Goal: Information Seeking & Learning: Learn about a topic

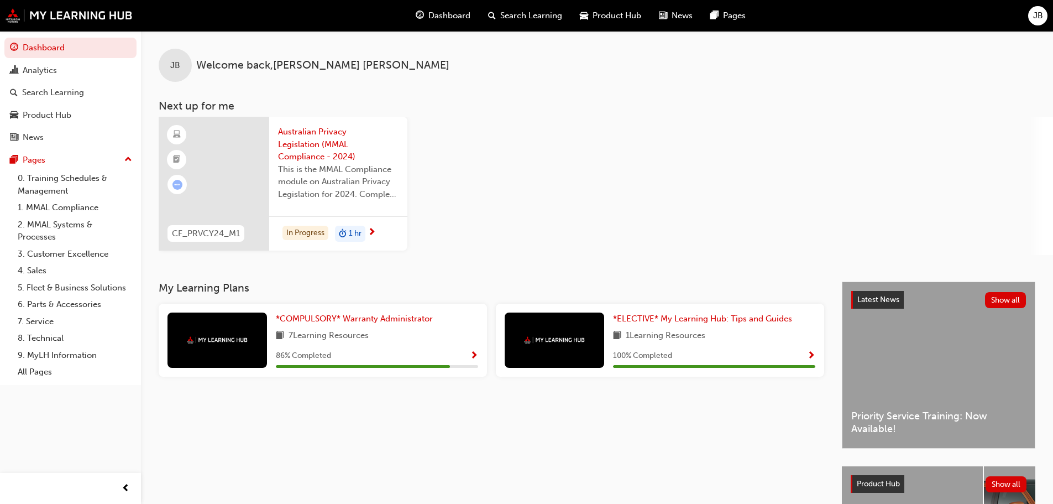
click at [312, 143] on span "Australian Privacy Legislation (MMAL Compliance - 2024)" at bounding box center [338, 144] width 121 height 38
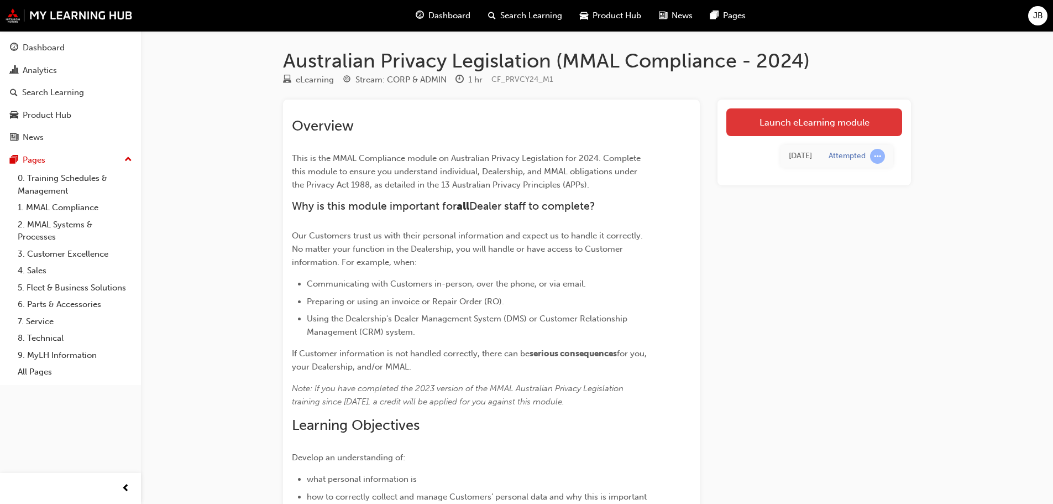
click at [859, 121] on link "Launch eLearning module" at bounding box center [814, 122] width 176 height 28
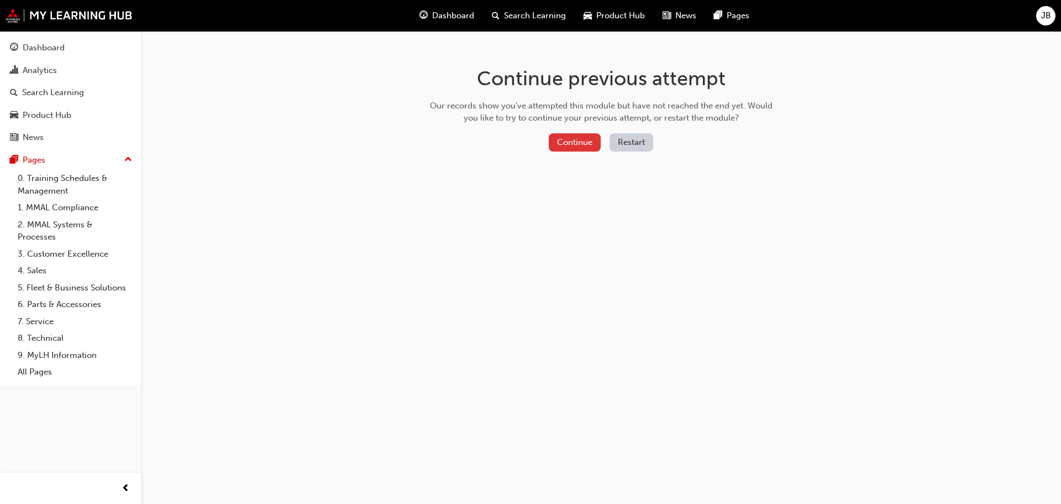
click at [590, 144] on button "Continue" at bounding box center [575, 142] width 52 height 18
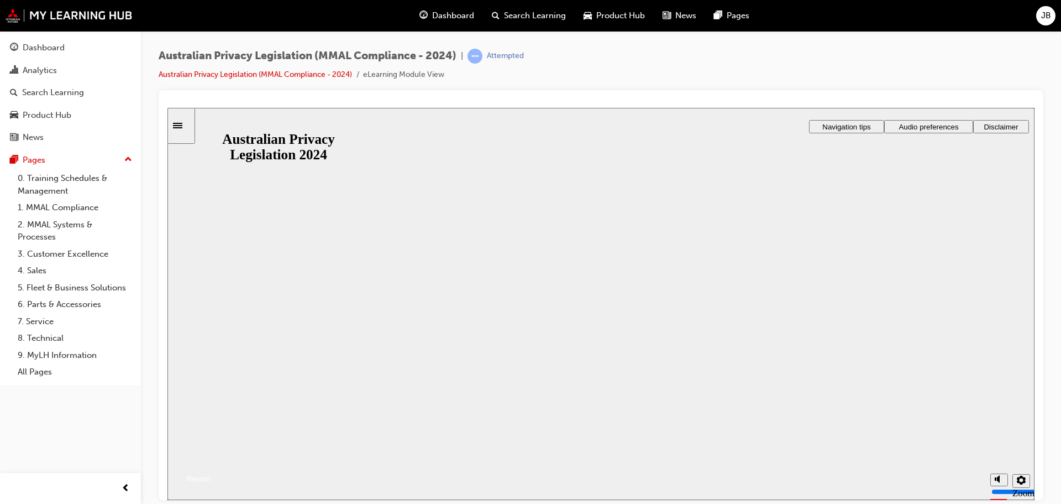
click at [211, 458] on button "Resume" at bounding box center [189, 465] width 44 height 14
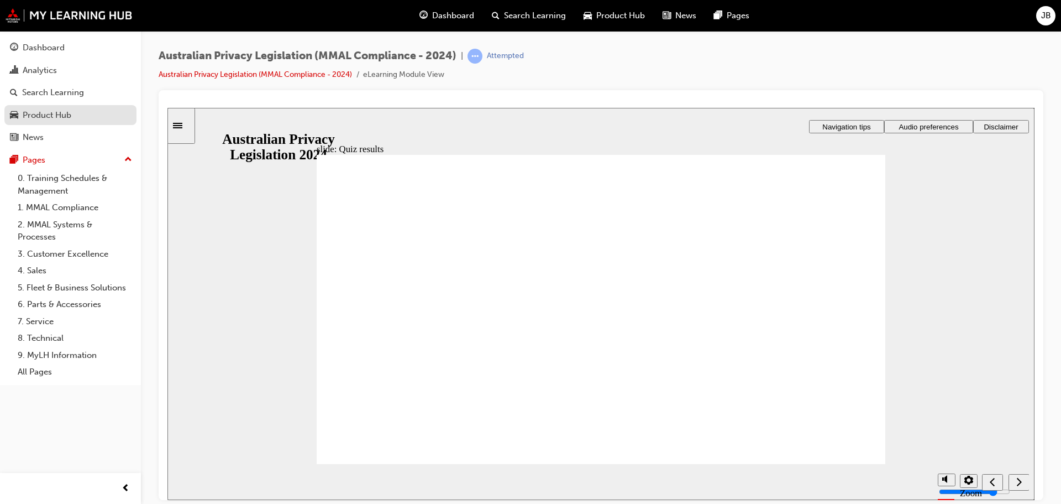
click at [64, 110] on div "Product Hub" at bounding box center [47, 115] width 49 height 13
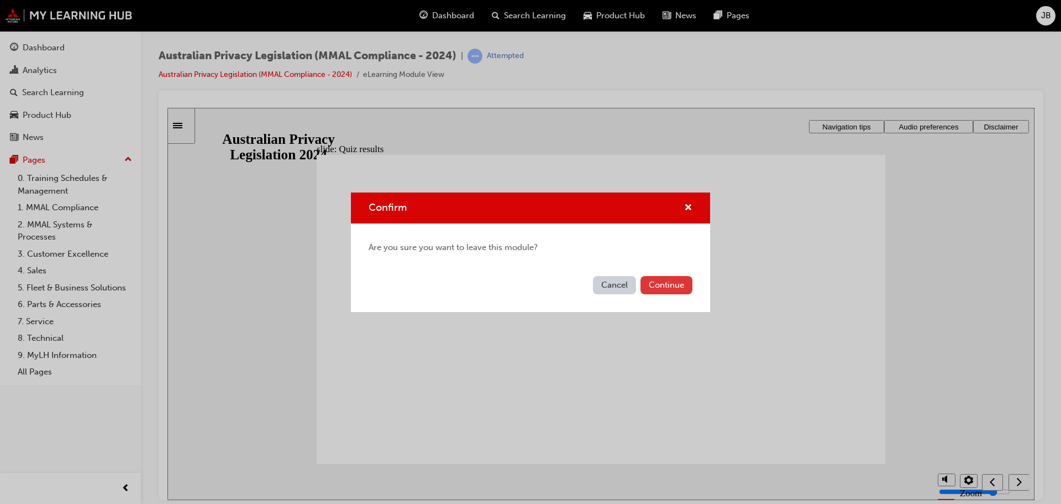
click at [657, 291] on button "Continue" at bounding box center [667, 285] width 52 height 18
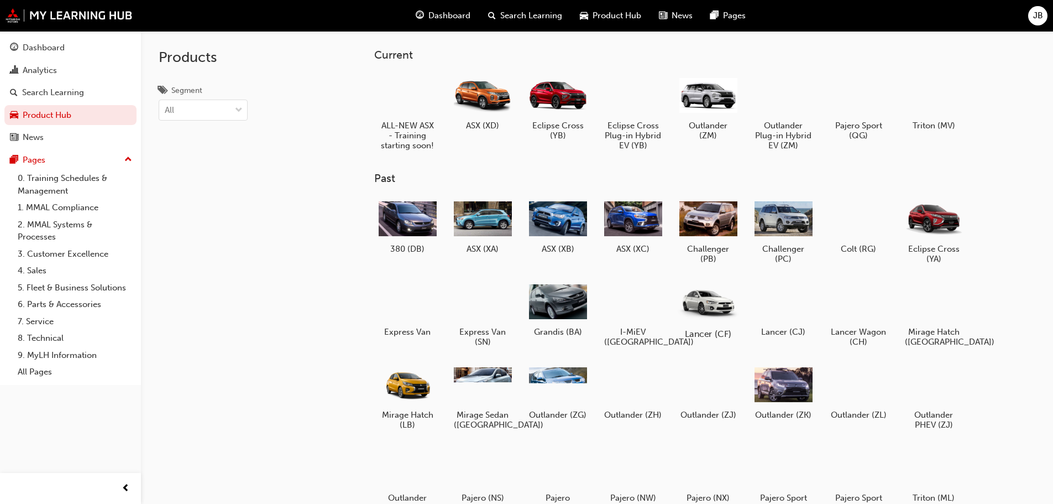
scroll to position [55, 0]
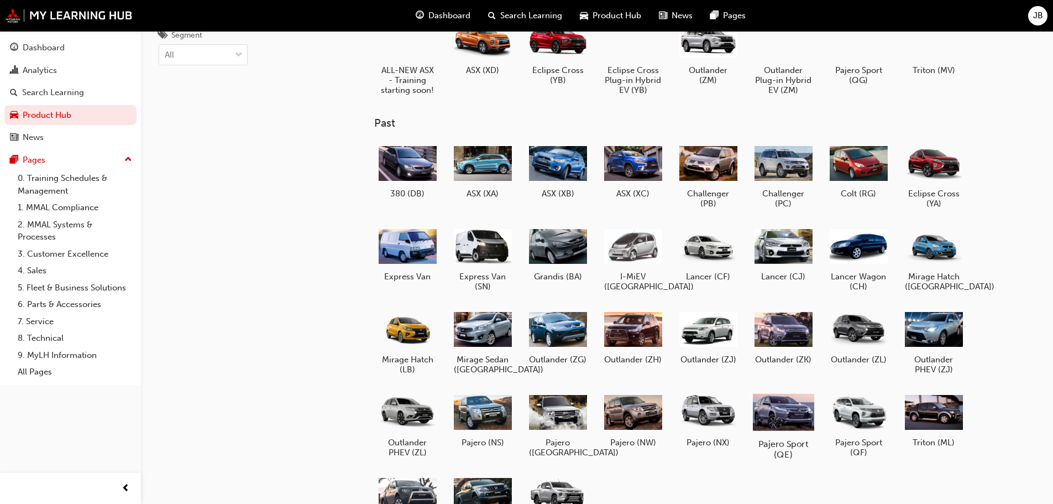
click at [793, 443] on h5 "Pajero Sport (QE)" at bounding box center [782, 448] width 61 height 21
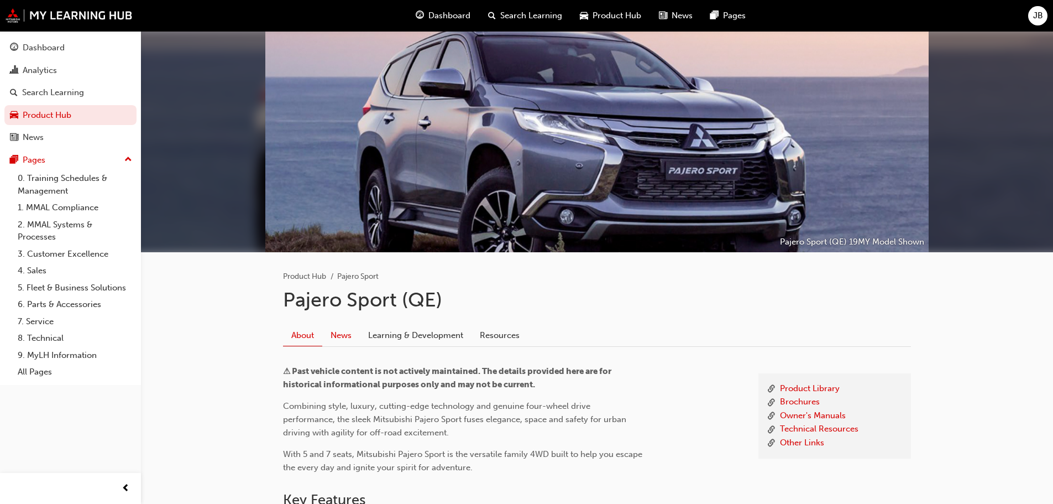
click at [355, 335] on link "News" at bounding box center [341, 334] width 38 height 21
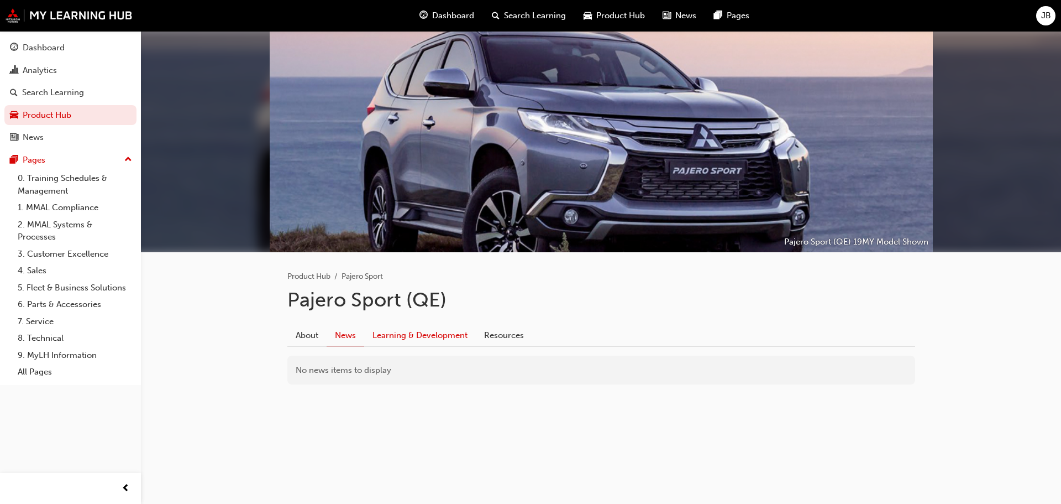
click at [411, 332] on link "Learning & Development" at bounding box center [420, 334] width 112 height 21
click at [521, 334] on link "Resources" at bounding box center [504, 334] width 56 height 21
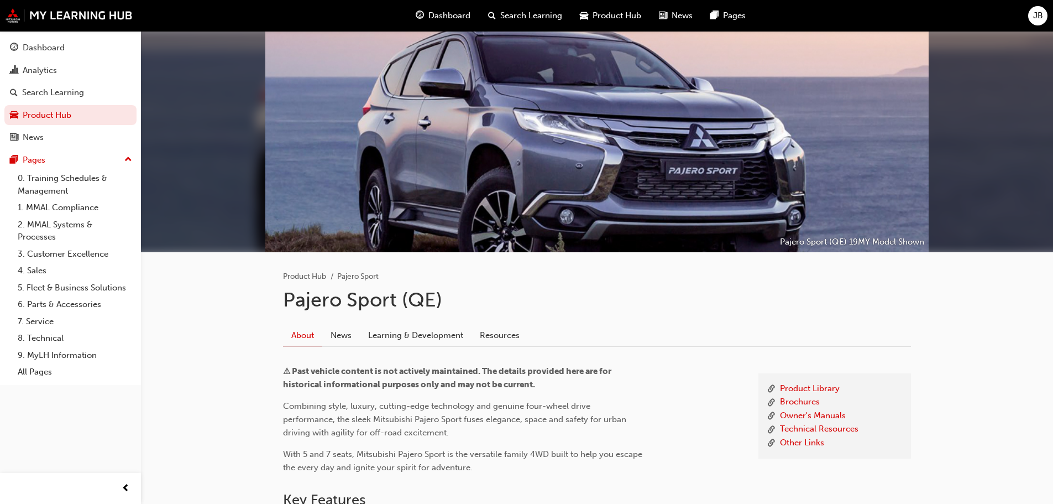
click at [612, 25] on div "Product Hub" at bounding box center [610, 15] width 79 height 23
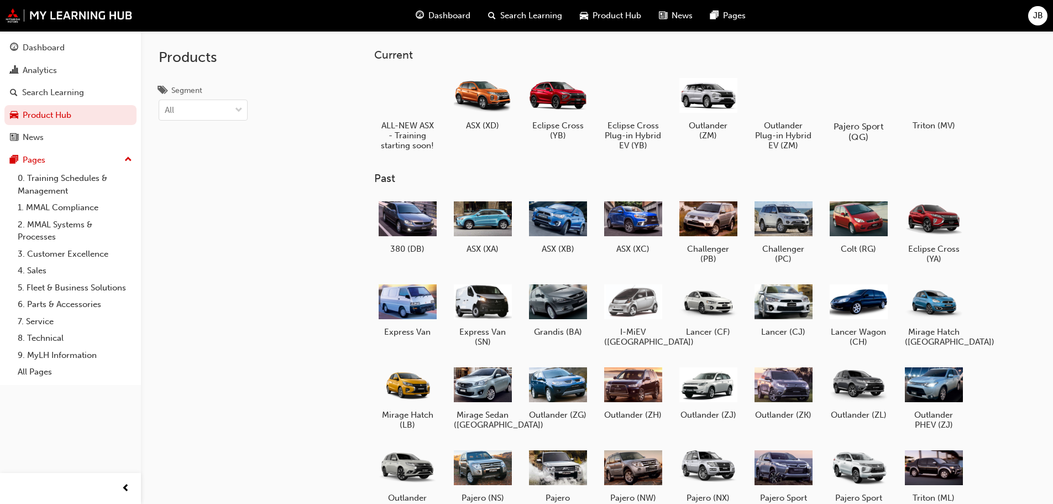
click at [859, 123] on h5 "Pajero Sport (QG)" at bounding box center [858, 131] width 61 height 21
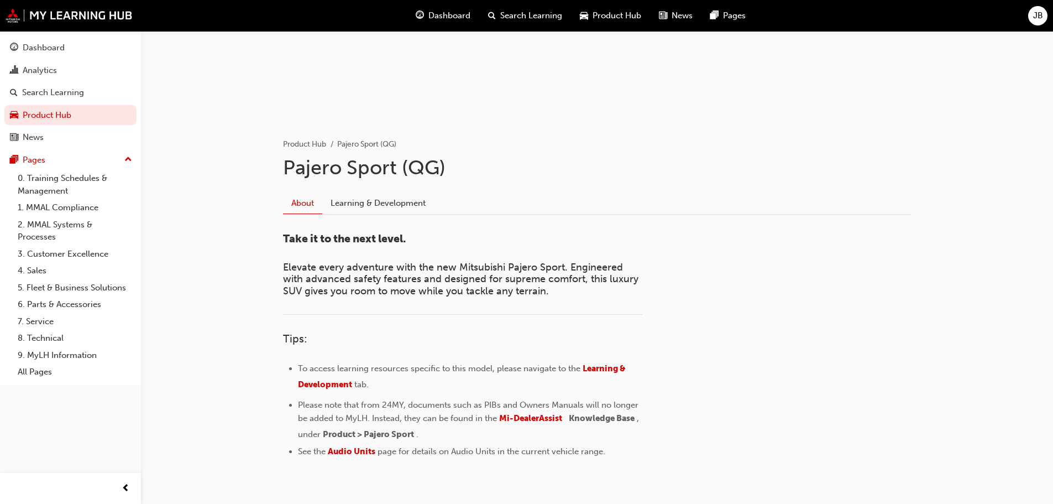
scroll to position [178, 0]
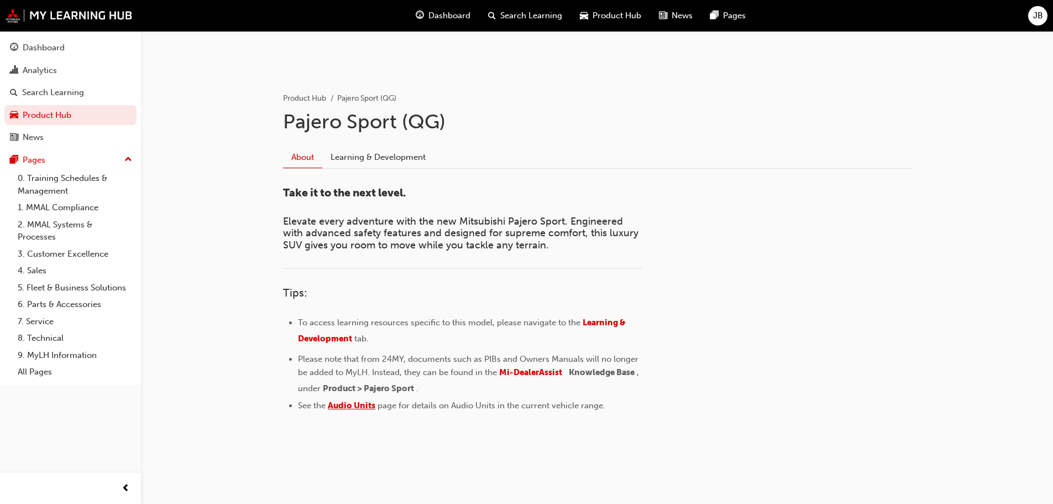
click at [350, 407] on span "Audio Units" at bounding box center [352, 405] width 48 height 10
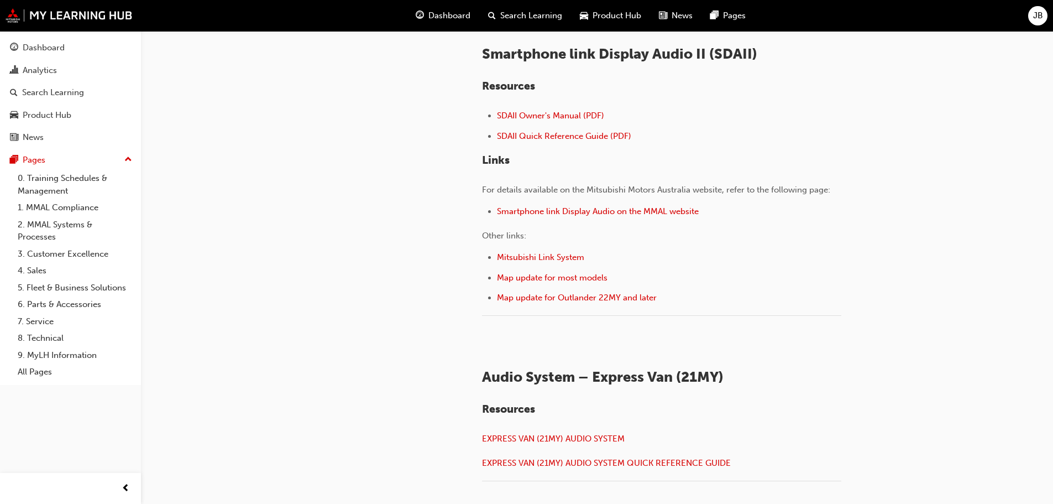
scroll to position [592, 0]
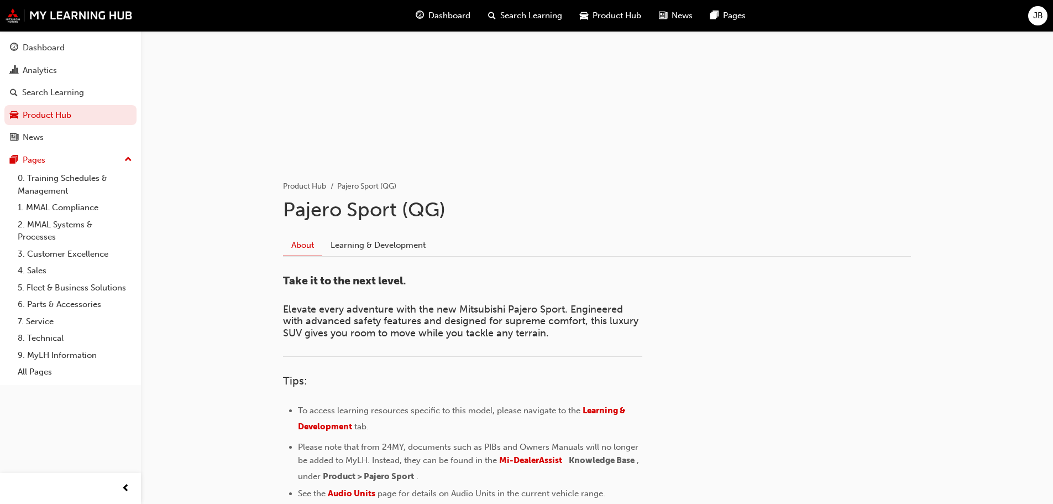
scroll to position [178, 0]
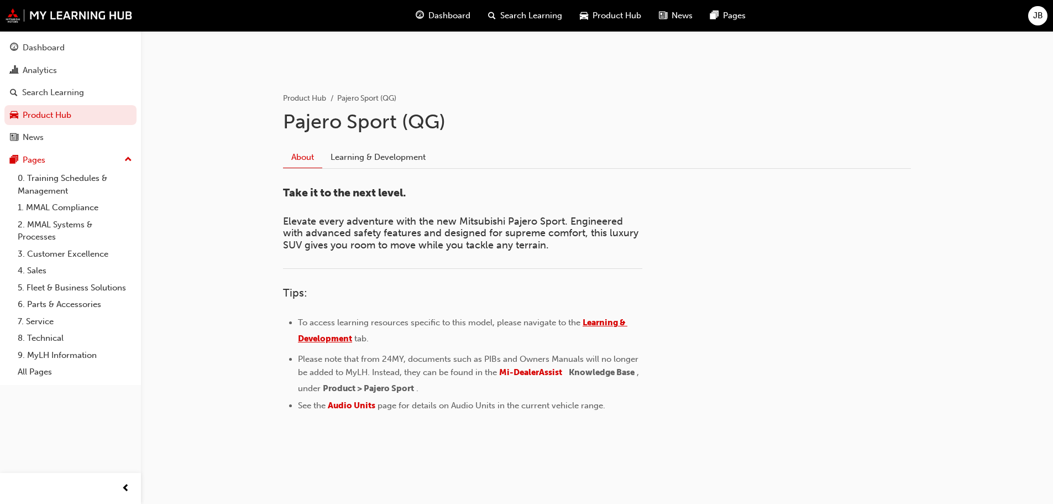
click at [612, 325] on span "Learning & Development" at bounding box center [462, 330] width 329 height 26
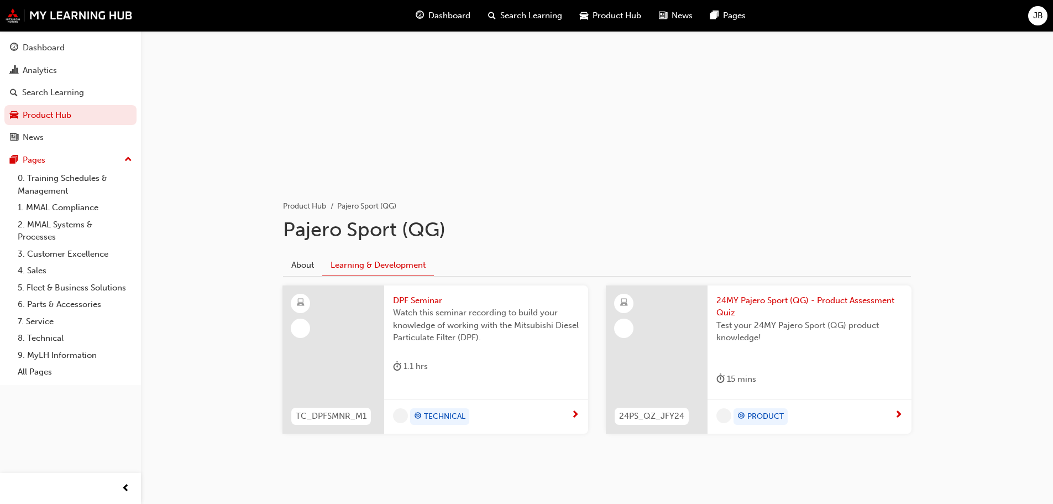
scroll to position [81, 0]
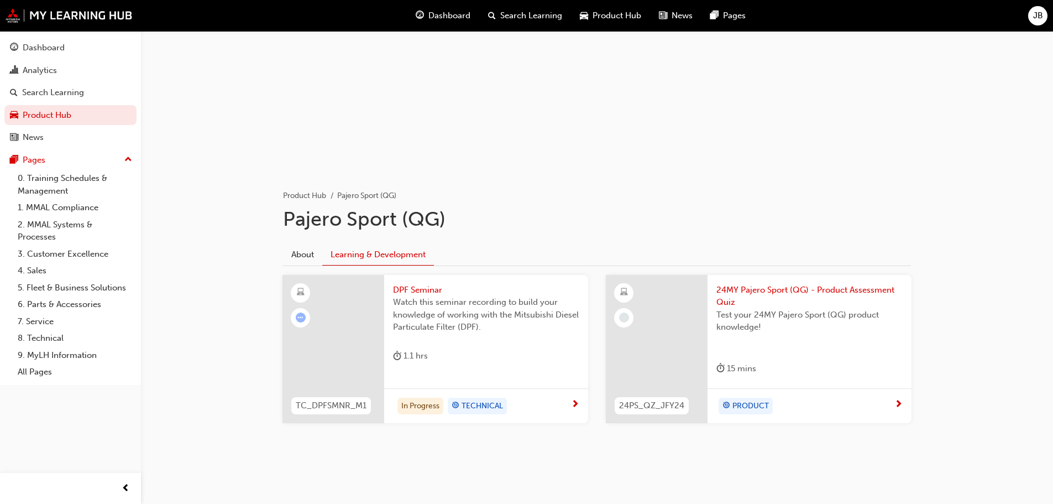
click at [816, 286] on span "24MY Pajero Sport (QG) - Product Assessment Quiz" at bounding box center [809, 296] width 186 height 25
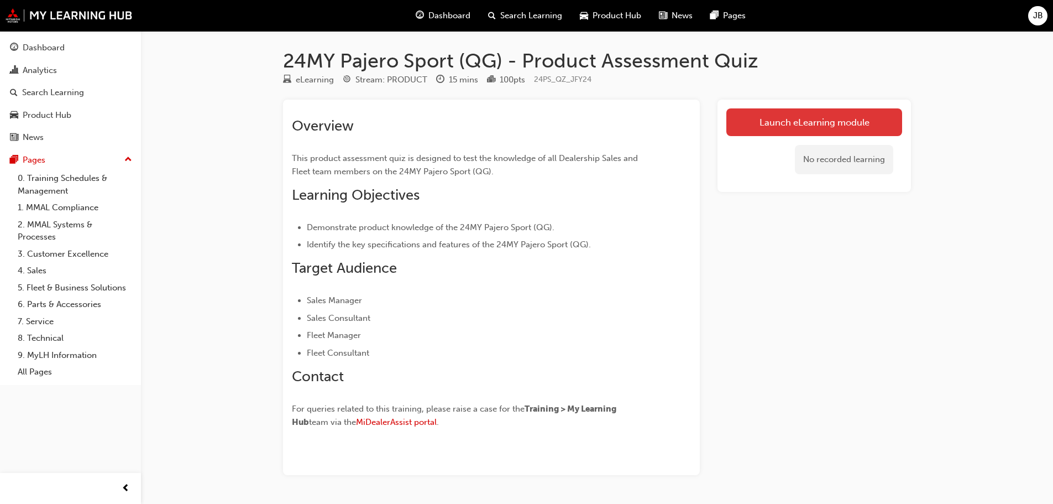
click at [810, 114] on link "Launch eLearning module" at bounding box center [814, 122] width 176 height 28
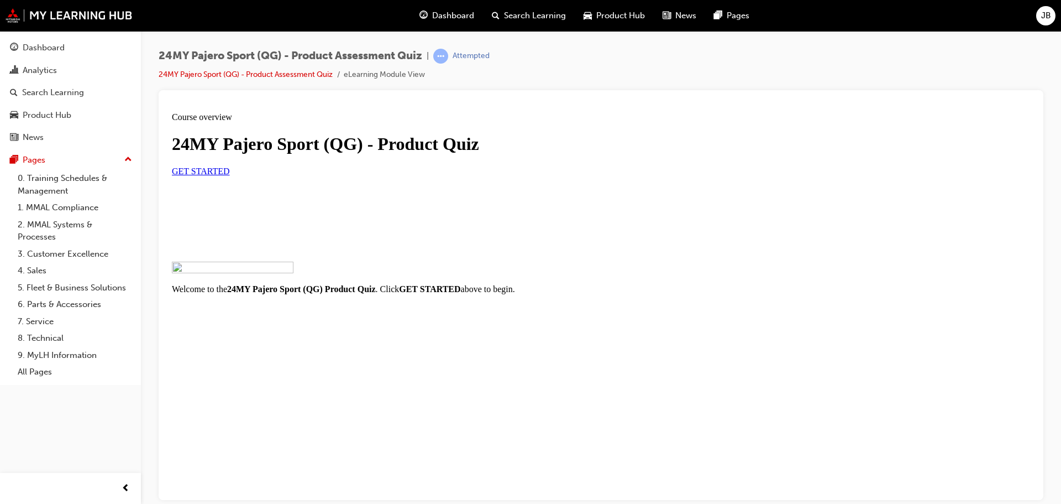
scroll to position [89, 0]
click at [230, 175] on span "GET STARTED" at bounding box center [201, 170] width 58 height 9
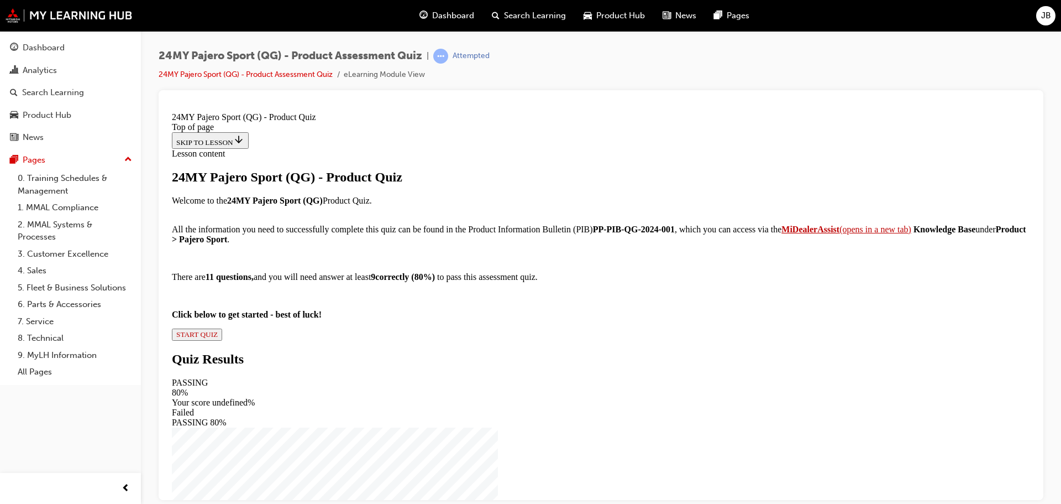
scroll to position [123, 0]
click at [218, 338] on span "START QUIZ" at bounding box center [196, 333] width 41 height 8
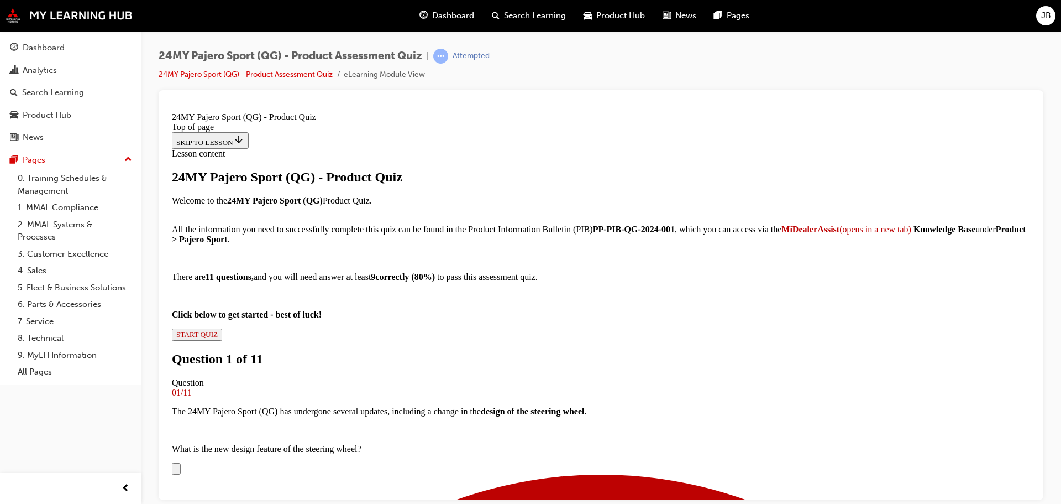
scroll to position [112, 0]
click at [172, 470] on img at bounding box center [172, 470] width 0 height 0
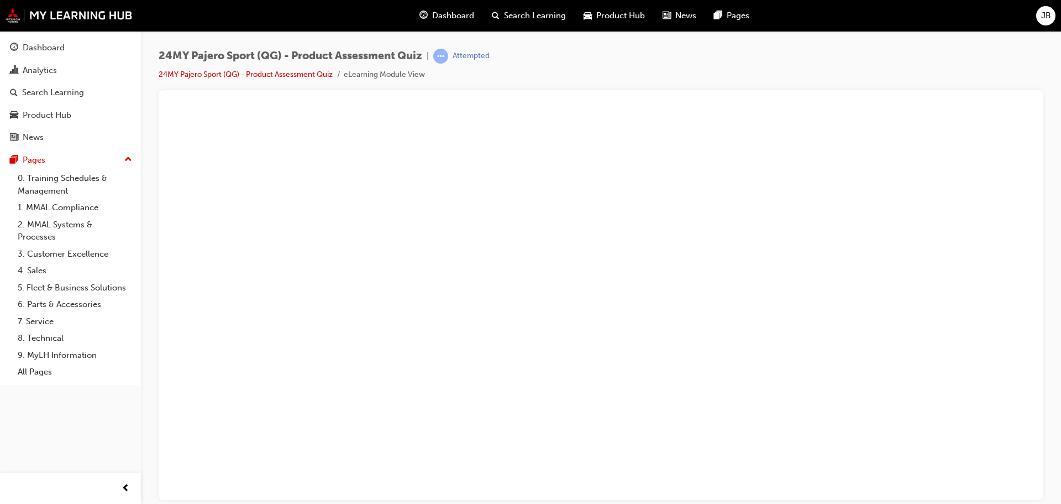
click at [675, 291] on button "Unzoom image" at bounding box center [600, 303] width 867 height 392
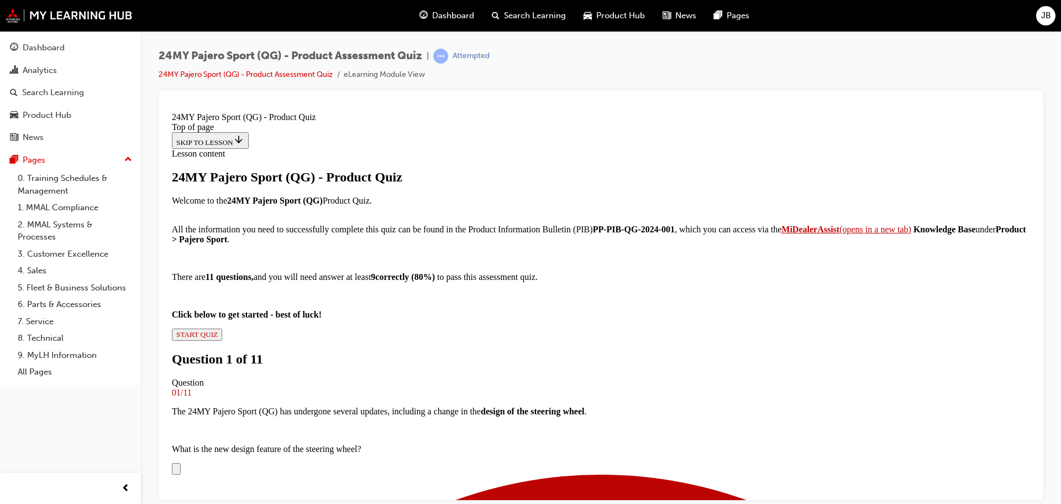
scroll to position [171, 0]
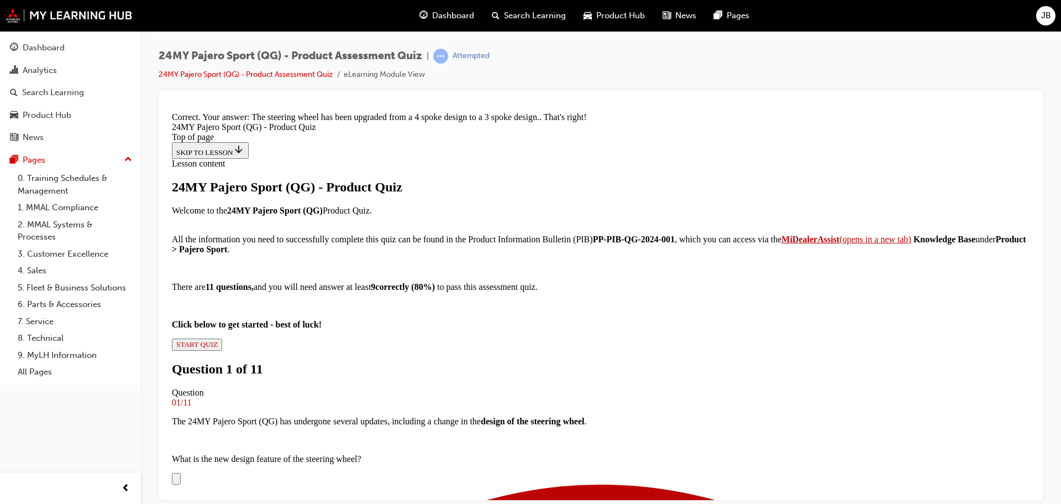
scroll to position [432, 0]
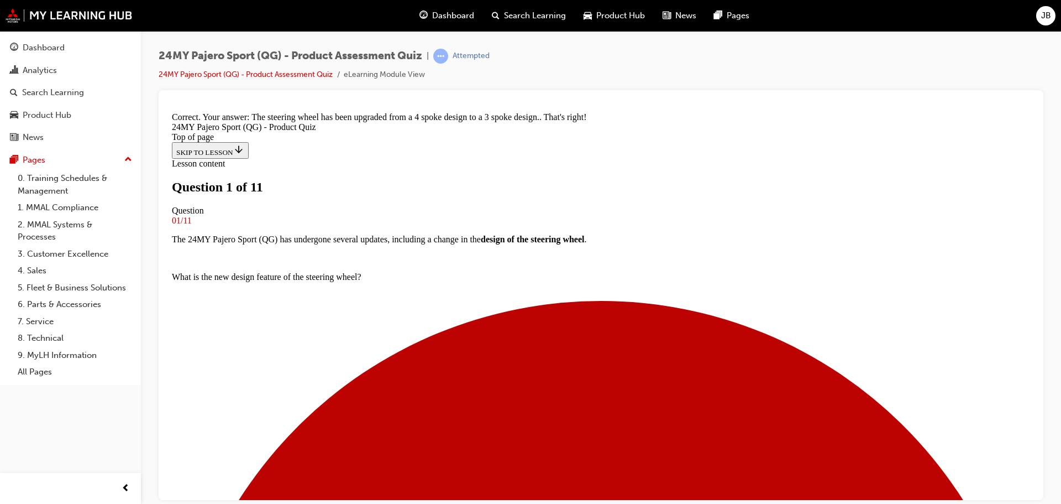
scroll to position [112, 0]
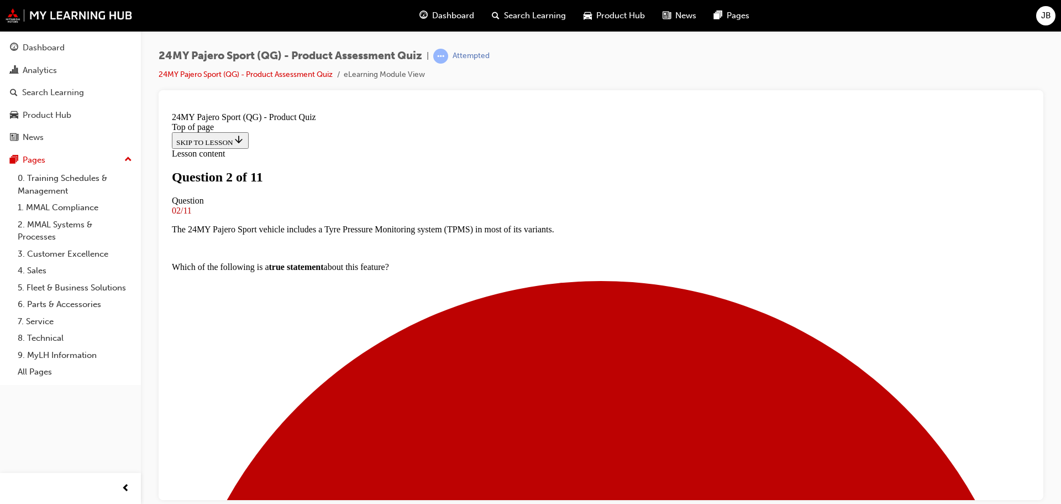
scroll to position [111, 0]
drag, startPoint x: 435, startPoint y: 261, endPoint x: 437, endPoint y: 268, distance: 7.0
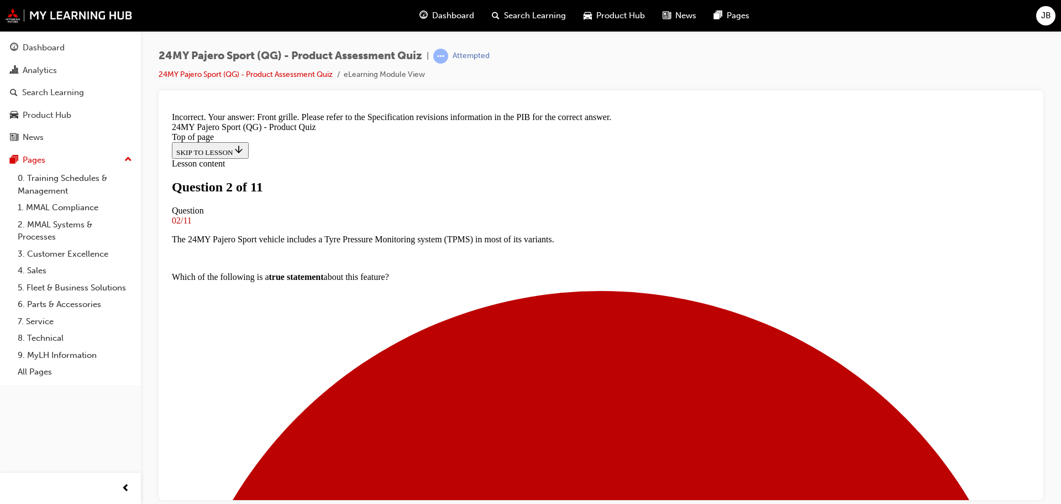
scroll to position [305, 0]
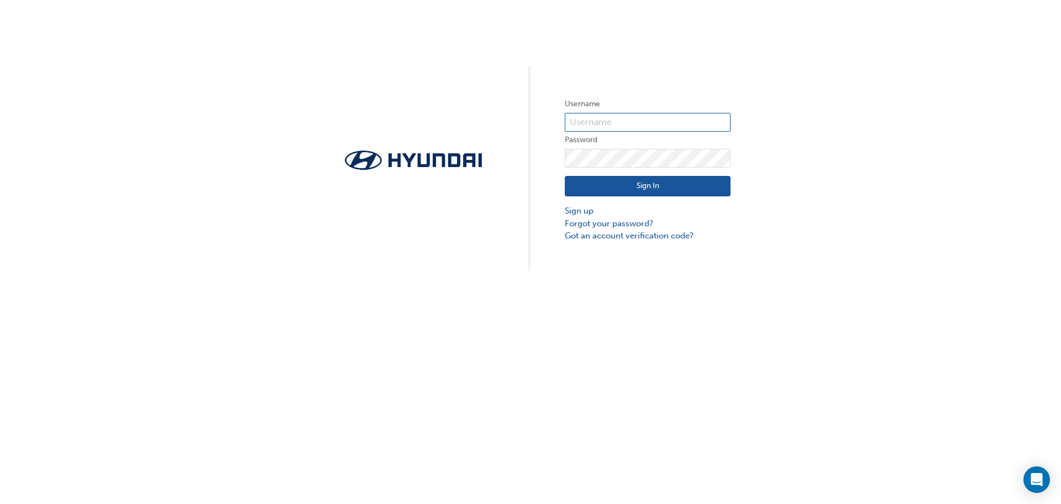
click at [620, 114] on input "text" at bounding box center [648, 122] width 166 height 19
click at [793, 90] on div "Username Password Sign In Sign up Forgot your password? Got an account verifica…" at bounding box center [530, 135] width 1061 height 271
